Goal: Task Accomplishment & Management: Use online tool/utility

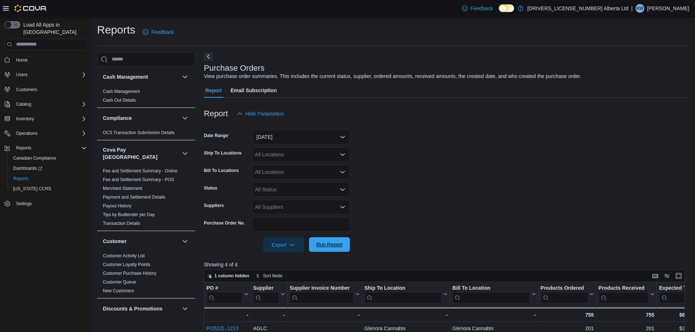
click at [332, 245] on span "Run Report" at bounding box center [329, 244] width 26 height 7
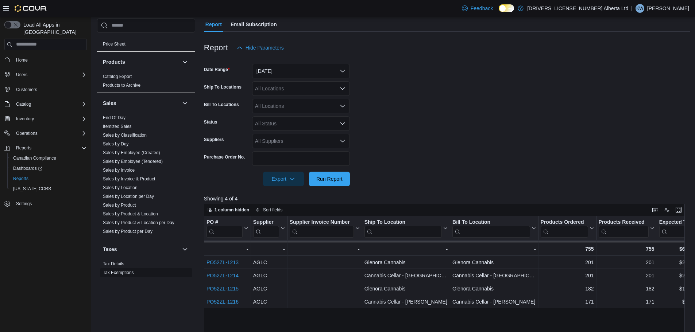
scroll to position [73, 0]
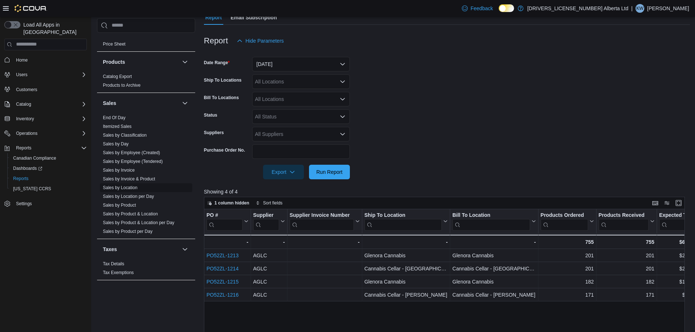
click at [132, 185] on link "Sales by Location" at bounding box center [120, 187] width 35 height 5
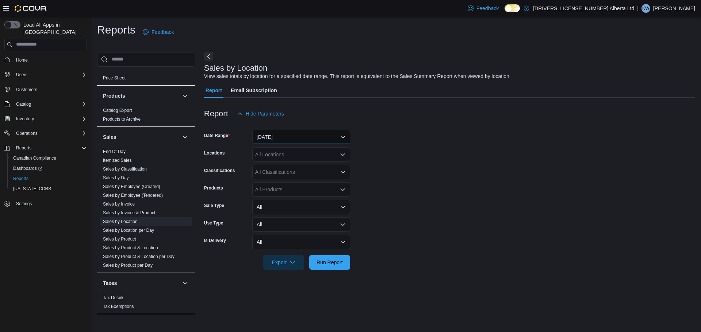
click at [299, 138] on button "[DATE]" at bounding box center [301, 137] width 98 height 15
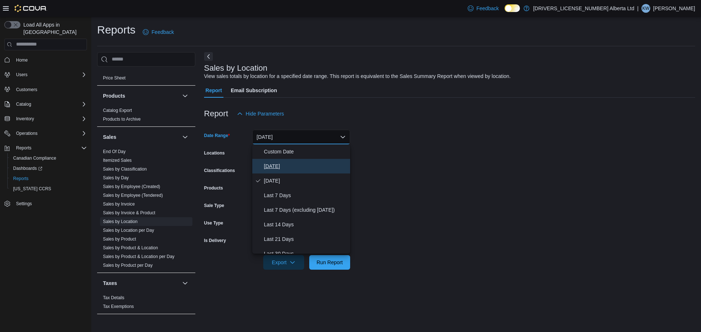
click at [301, 167] on span "[DATE]" at bounding box center [305, 166] width 83 height 9
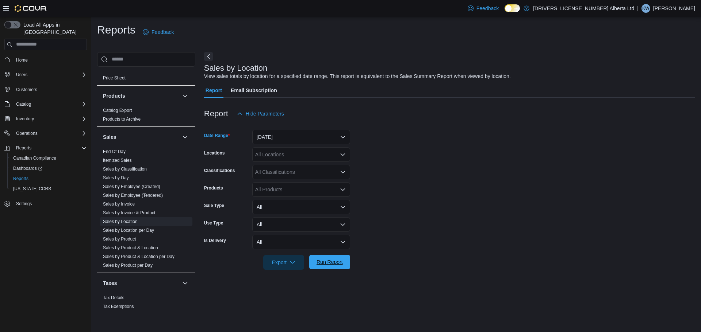
click at [328, 265] on span "Run Report" at bounding box center [329, 262] width 26 height 7
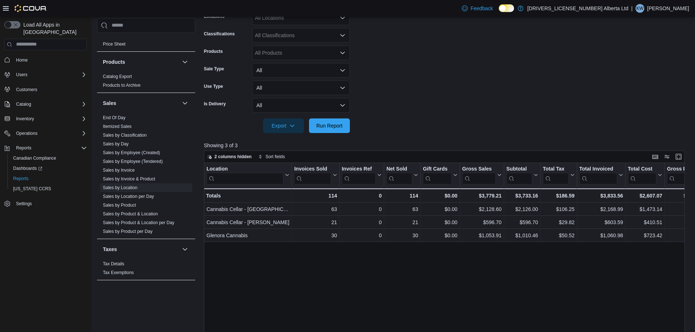
scroll to position [146, 0]
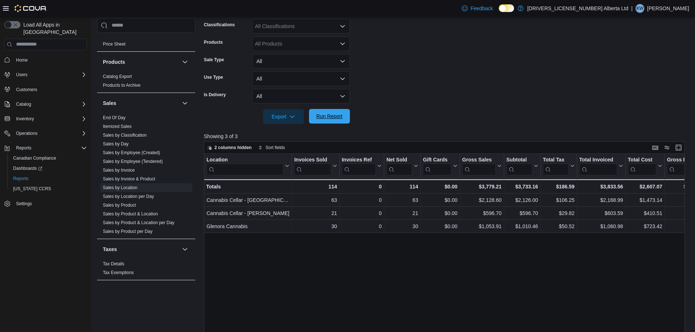
click at [321, 117] on span "Run Report" at bounding box center [329, 116] width 26 height 7
click at [332, 118] on span "Run Report" at bounding box center [329, 116] width 26 height 7
click at [335, 114] on span "Run Report" at bounding box center [329, 116] width 26 height 7
